Goal: Task Accomplishment & Management: Use online tool/utility

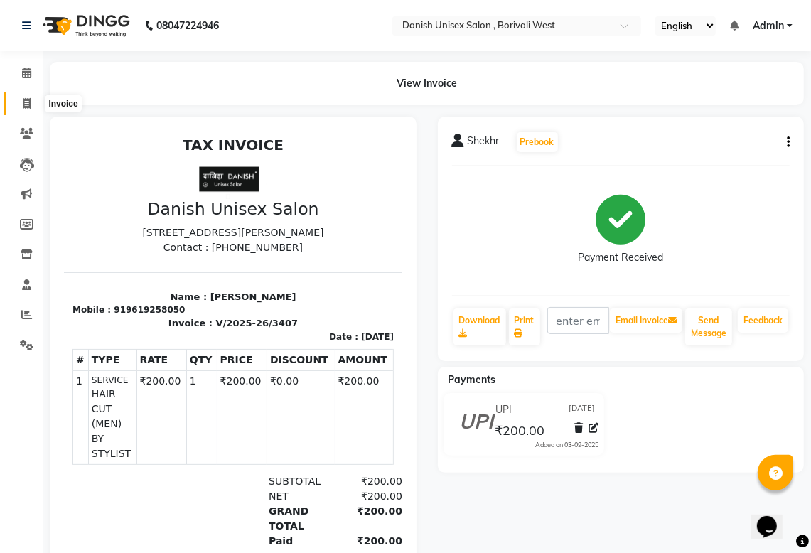
click at [18, 104] on span at bounding box center [26, 104] width 25 height 16
select select "service"
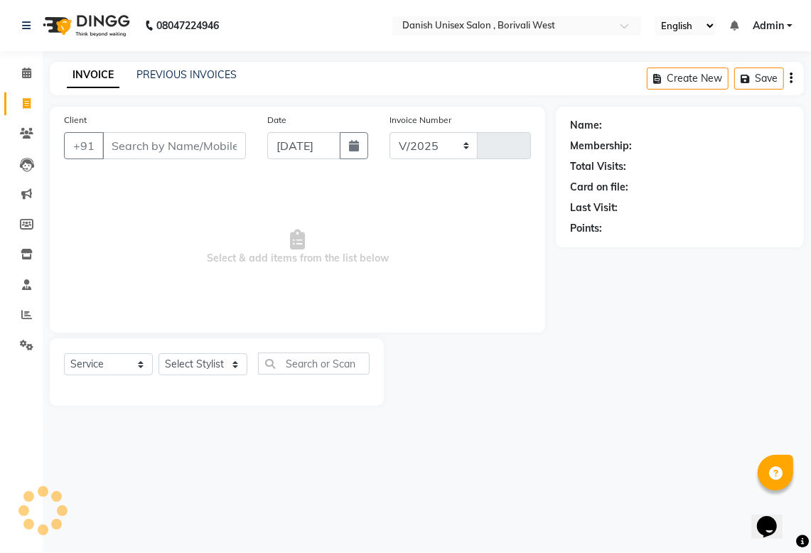
select select "6929"
type input "3408"
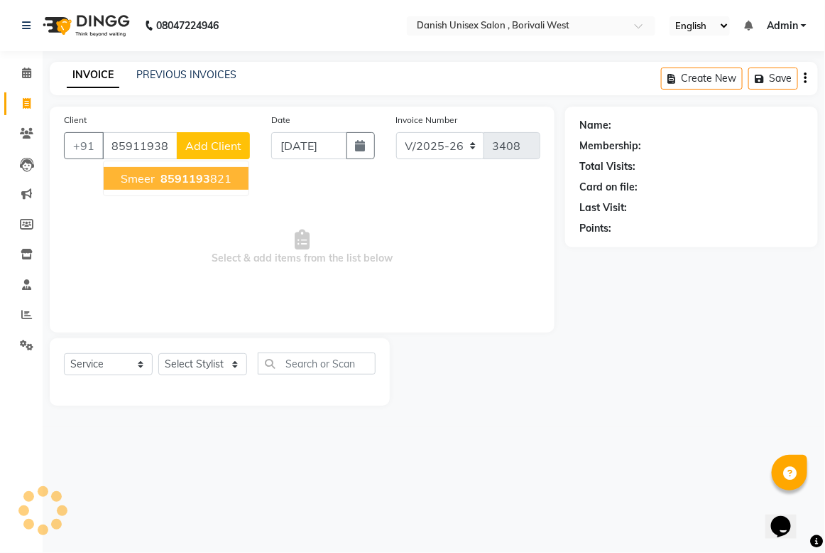
type input "859119382"
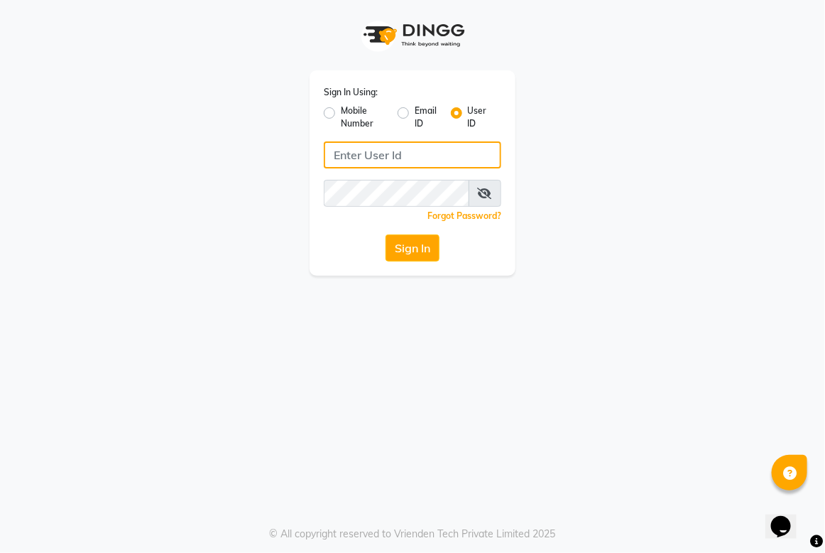
type input "[PERSON_NAME]"
